Goal: Task Accomplishment & Management: Manage account settings

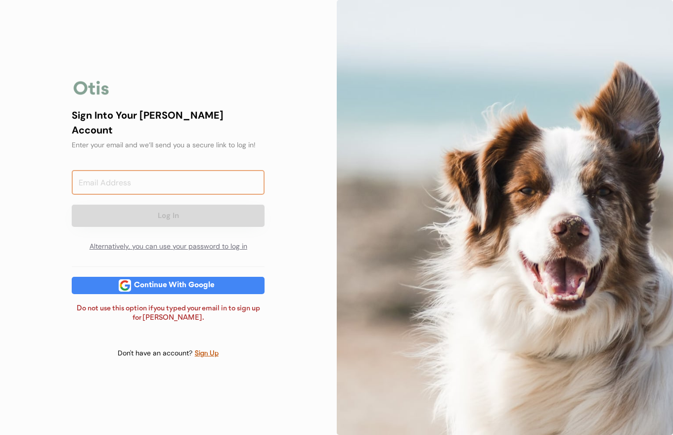
click at [184, 182] on input "email" at bounding box center [168, 182] width 193 height 25
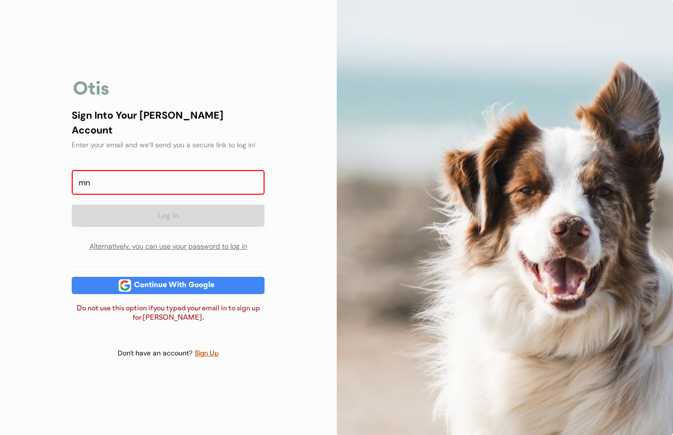
type input "m"
type input "[EMAIL_ADDRESS][DOMAIN_NAME]"
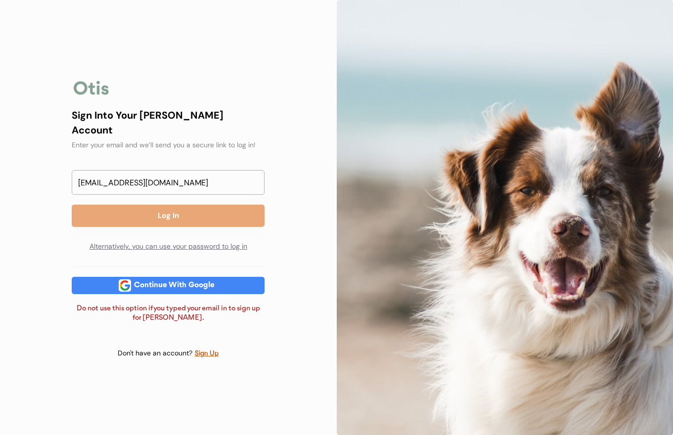
click at [169, 217] on button "Log In" at bounding box center [168, 216] width 193 height 22
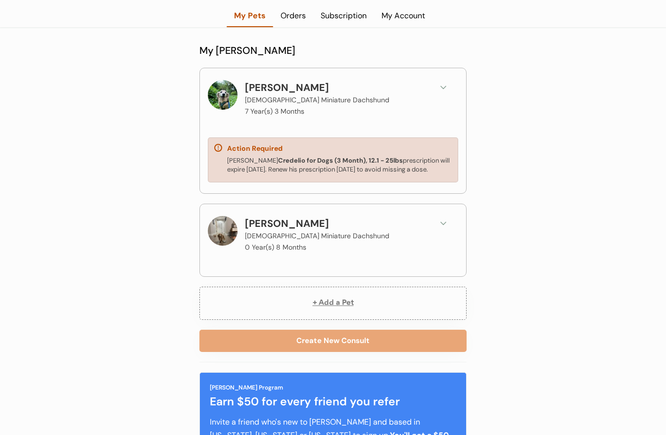
scroll to position [49, 0]
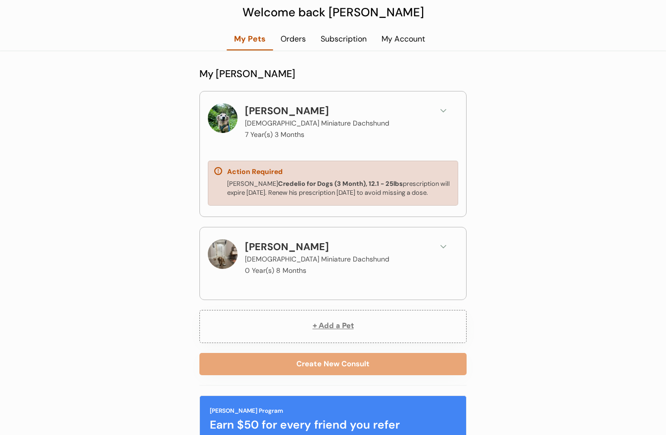
click at [328, 247] on div "[PERSON_NAME] [DEMOGRAPHIC_DATA] Miniature Dachshund 0 Year(s) 8 Months" at bounding box center [337, 258] width 184 height 38
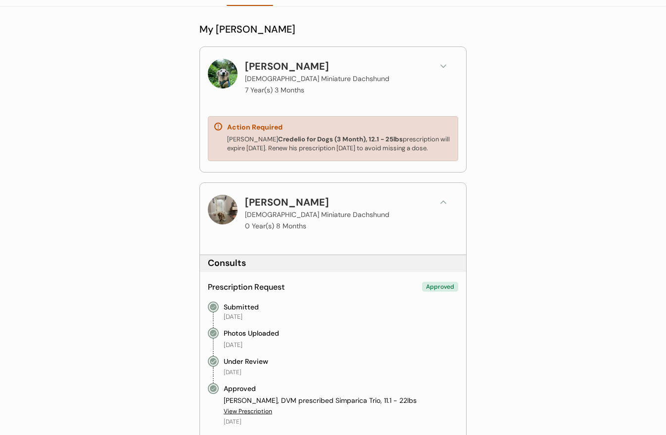
scroll to position [0, 0]
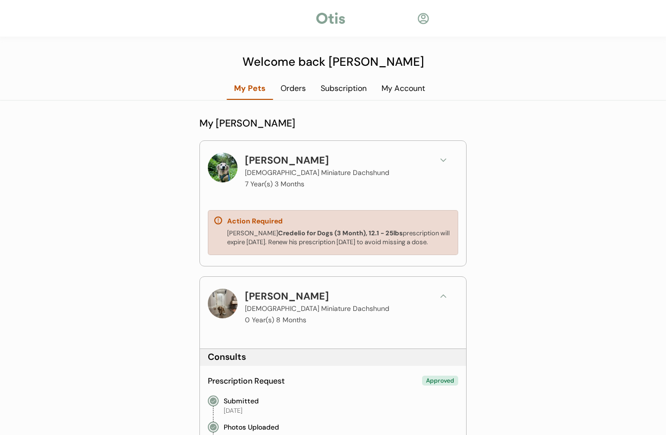
click at [287, 87] on div "Orders" at bounding box center [293, 88] width 40 height 11
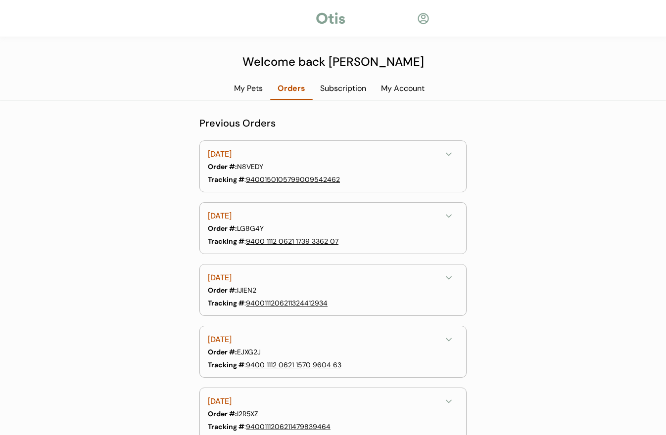
click at [323, 89] on div "Subscription" at bounding box center [343, 88] width 61 height 11
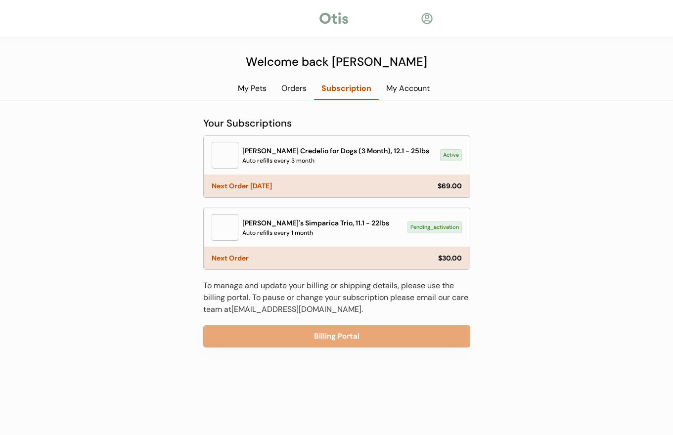
click at [429, 229] on div "Pending_activation" at bounding box center [435, 227] width 54 height 11
copy div "Pending_activation"
click at [417, 91] on div "My Account" at bounding box center [408, 88] width 58 height 11
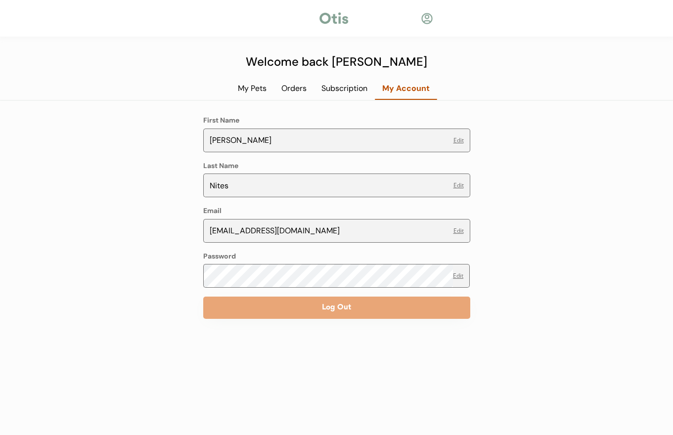
click at [278, 88] on div "Orders" at bounding box center [294, 88] width 40 height 11
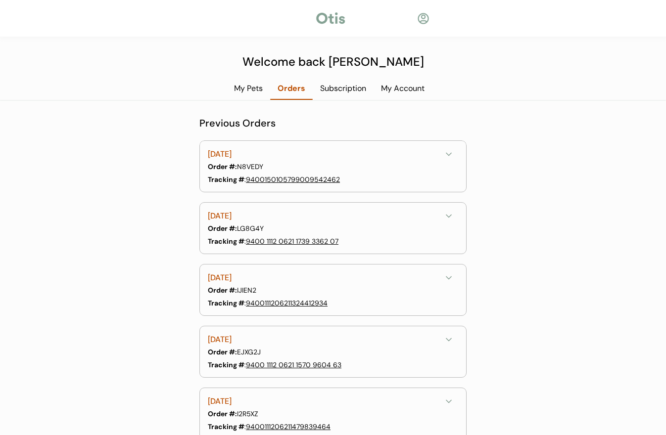
click at [256, 91] on div "My Pets" at bounding box center [249, 88] width 44 height 11
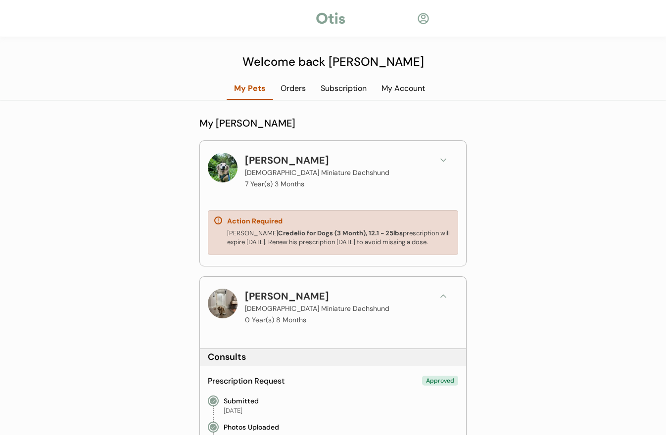
click at [440, 160] on icon at bounding box center [443, 160] width 10 height 10
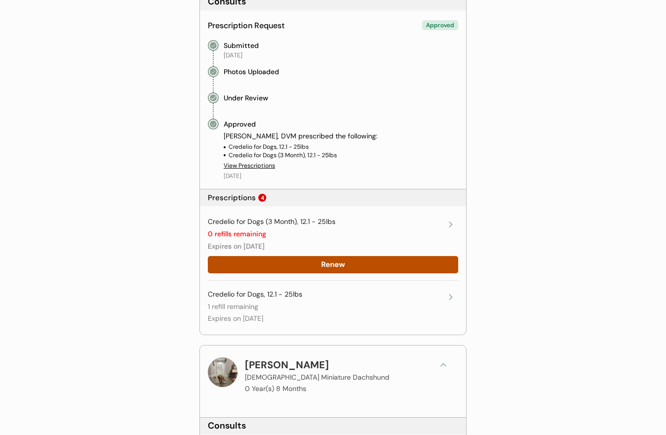
scroll to position [297, 0]
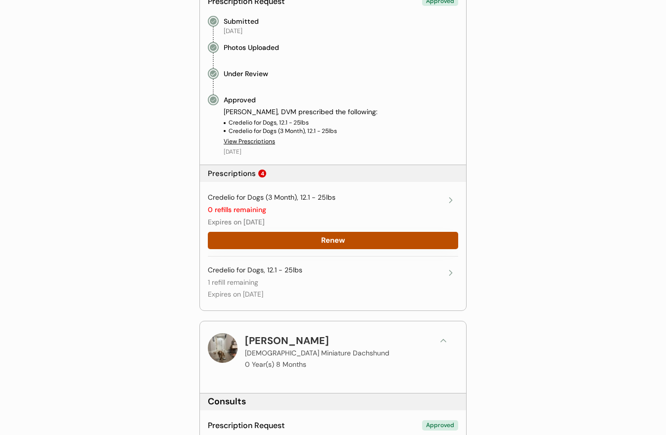
click at [449, 198] on icon at bounding box center [451, 200] width 10 height 10
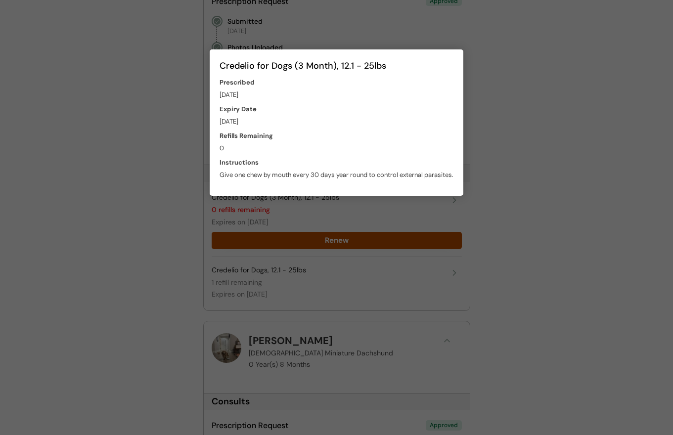
click at [532, 171] on div at bounding box center [336, 217] width 673 height 435
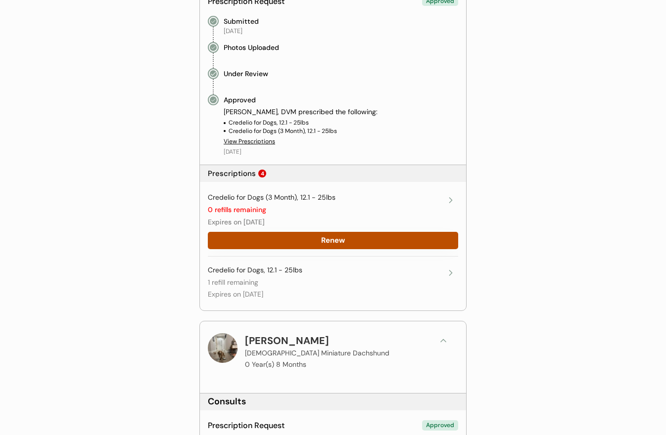
click at [442, 269] on div "Credelio for Dogs, 12.1 - 25lbs 1 refill remaining Expires on [DATE]" at bounding box center [325, 283] width 235 height 34
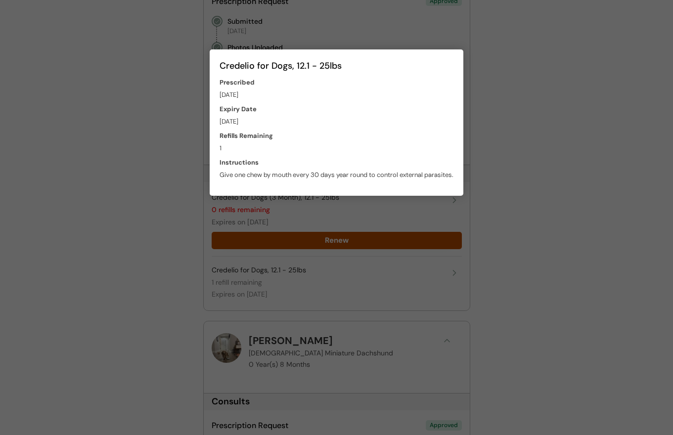
click at [542, 279] on div at bounding box center [336, 217] width 673 height 435
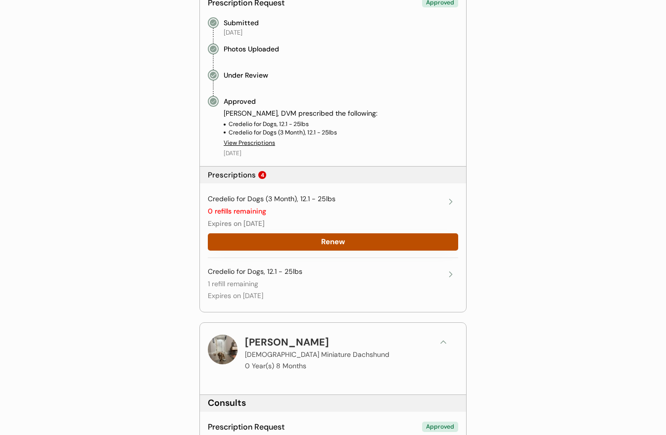
scroll to position [781, 0]
